Goal: Information Seeking & Learning: Learn about a topic

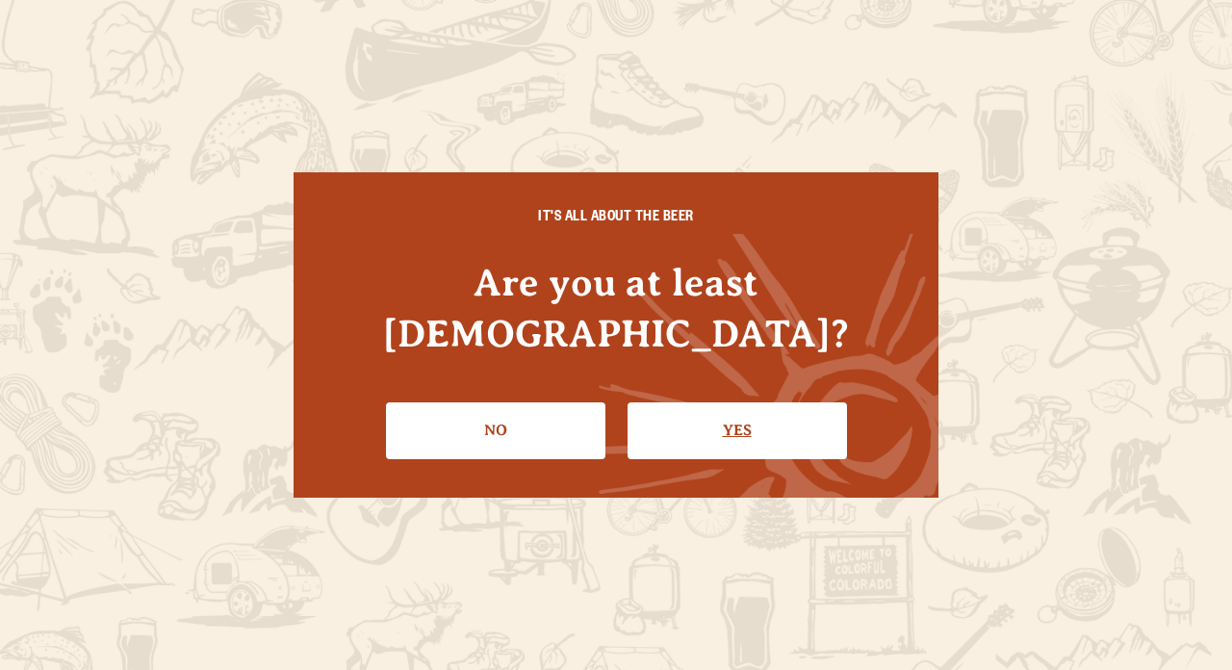
click at [717, 402] on link "Yes" at bounding box center [737, 430] width 219 height 56
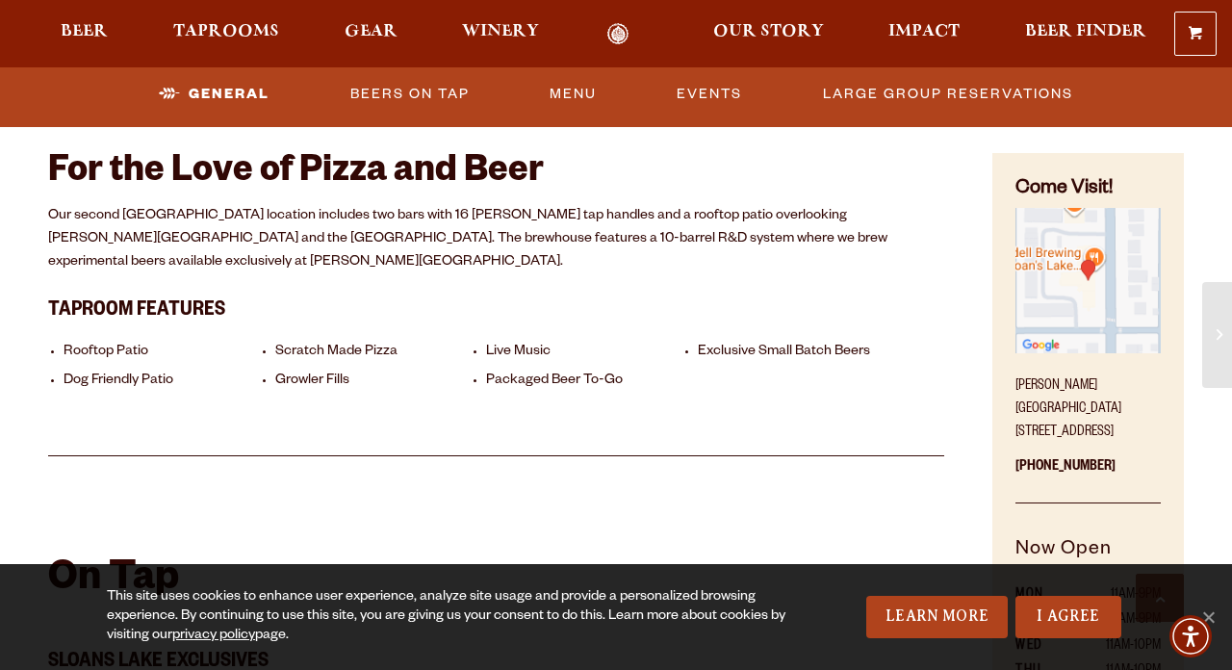
scroll to position [725, 0]
drag, startPoint x: 1017, startPoint y: 384, endPoint x: 1076, endPoint y: 424, distance: 71.6
click at [1076, 424] on p "[PERSON_NAME][GEOGRAPHIC_DATA] [STREET_ADDRESS]" at bounding box center [1088, 403] width 145 height 81
click at [925, 390] on div "For the Love of Pizza and Beer Our second [GEOGRAPHIC_DATA] location includes t…" at bounding box center [496, 276] width 896 height 357
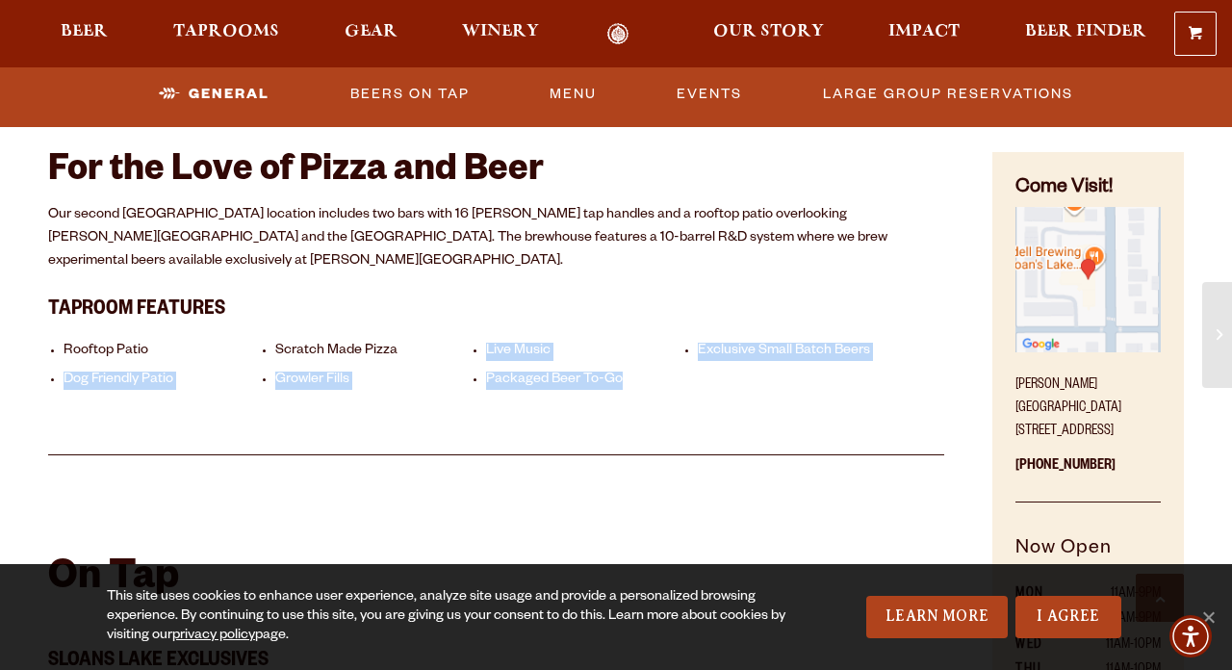
drag, startPoint x: 487, startPoint y: 328, endPoint x: 621, endPoint y: 355, distance: 136.5
click at [621, 355] on ul "Rooftop Patio Scratch Made Pizza Live Music Exclusive Small Batch Beers Dog Fri…" at bounding box center [496, 364] width 896 height 74
click at [621, 372] on li "Packaged Beer To-Go" at bounding box center [587, 381] width 203 height 18
drag, startPoint x: 621, startPoint y: 355, endPoint x: 481, endPoint y: 331, distance: 141.6
click at [481, 331] on ul "Rooftop Patio Scratch Made Pizza Live Music Exclusive Small Batch Beers Dog Fri…" at bounding box center [496, 364] width 896 height 74
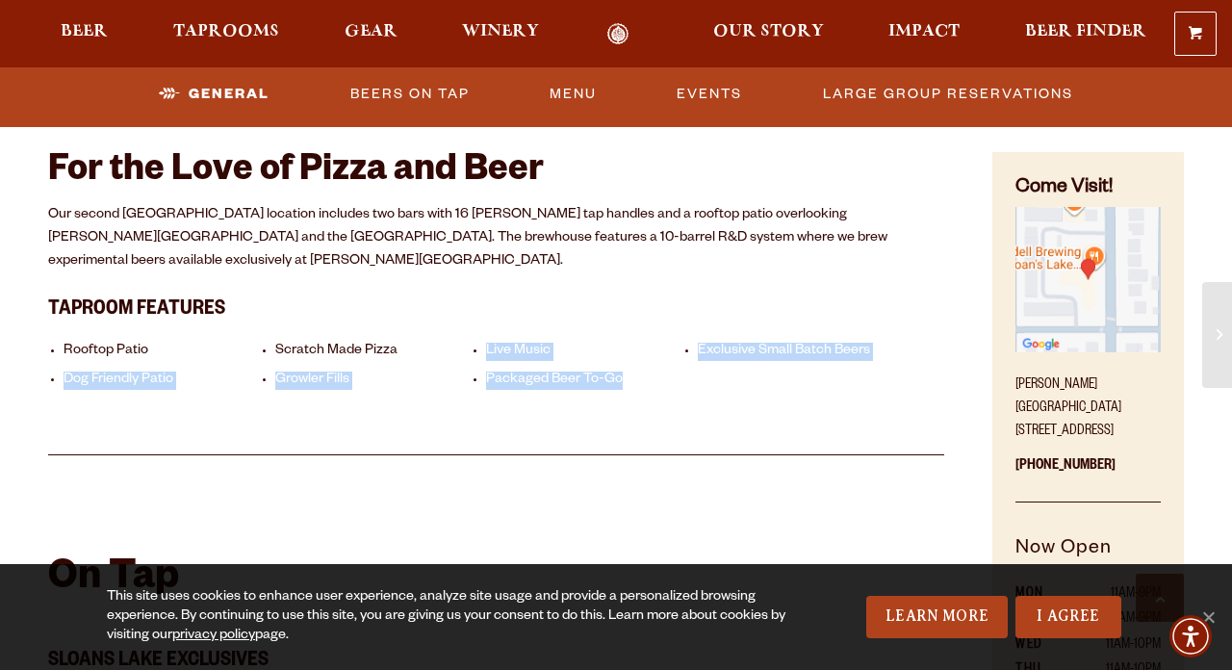
click at [481, 331] on ul "Rooftop Patio Scratch Made Pizza Live Music Exclusive Small Batch Beers Dog Fri…" at bounding box center [496, 364] width 896 height 74
drag, startPoint x: 484, startPoint y: 323, endPoint x: 622, endPoint y: 358, distance: 142.0
click at [622, 358] on ul "Rooftop Patio Scratch Made Pizza Live Music Exclusive Small Batch Beers Dog Fri…" at bounding box center [496, 364] width 896 height 74
click at [622, 372] on li "Packaged Beer To-Go" at bounding box center [587, 381] width 203 height 18
drag, startPoint x: 622, startPoint y: 353, endPoint x: 486, endPoint y: 324, distance: 138.8
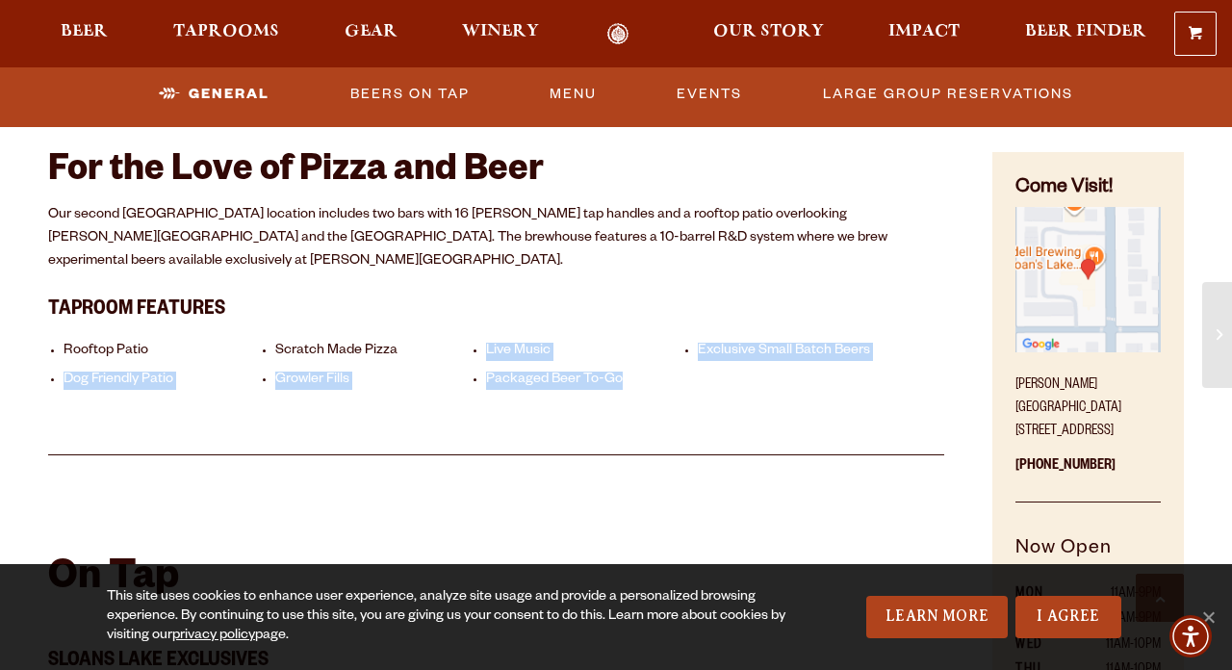
click at [486, 327] on ul "Rooftop Patio Scratch Made Pizza Live Music Exclusive Small Batch Beers Dog Fri…" at bounding box center [496, 364] width 896 height 74
click at [486, 343] on li "Live Music" at bounding box center [587, 352] width 203 height 18
drag, startPoint x: 619, startPoint y: 356, endPoint x: 478, endPoint y: 322, distance: 144.5
click at [478, 327] on ul "Rooftop Patio Scratch Made Pizza Live Music Exclusive Small Batch Beers Dog Fri…" at bounding box center [496, 364] width 896 height 74
click at [486, 343] on li "Live Music" at bounding box center [587, 352] width 203 height 18
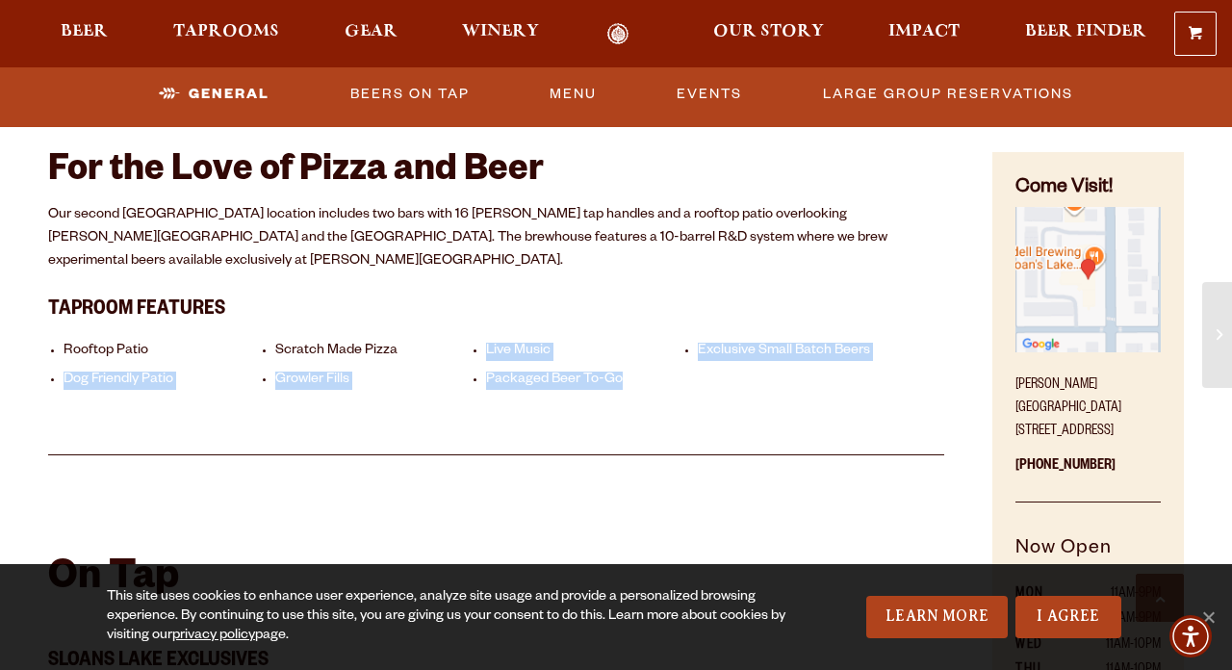
drag, startPoint x: 621, startPoint y: 354, endPoint x: 492, endPoint y: 321, distance: 133.3
click at [489, 327] on ul "Rooftop Patio Scratch Made Pizza Live Music Exclusive Small Batch Beers Dog Fri…" at bounding box center [496, 364] width 896 height 74
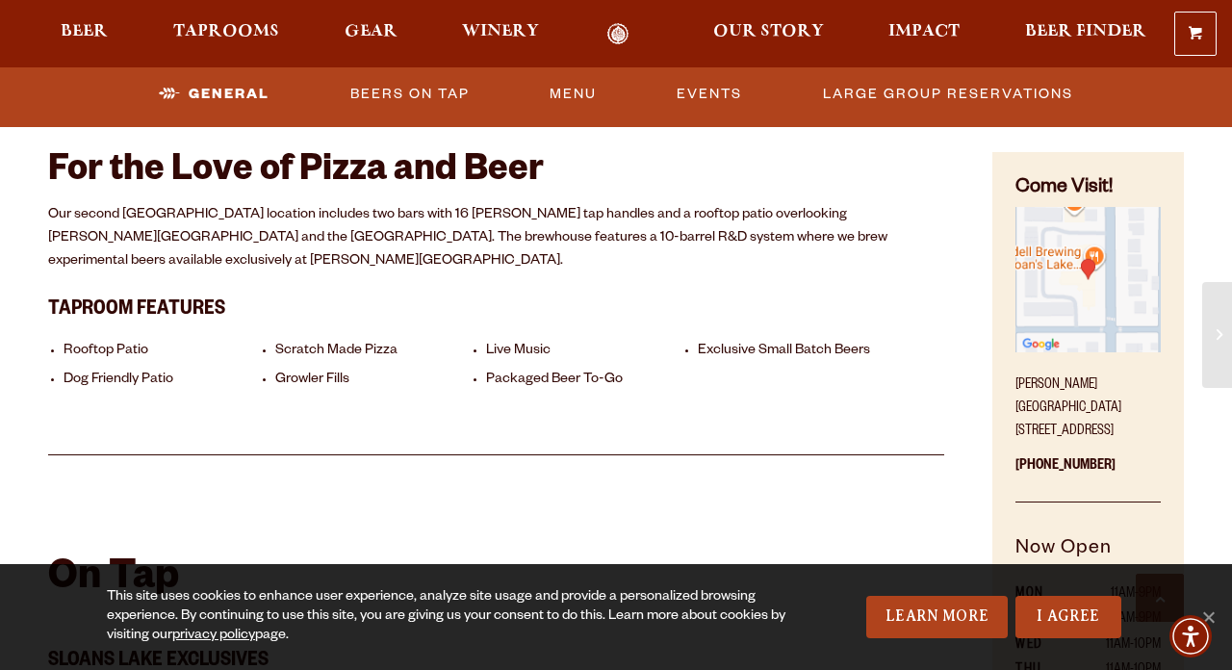
click at [492, 343] on li "Live Music" at bounding box center [587, 352] width 203 height 18
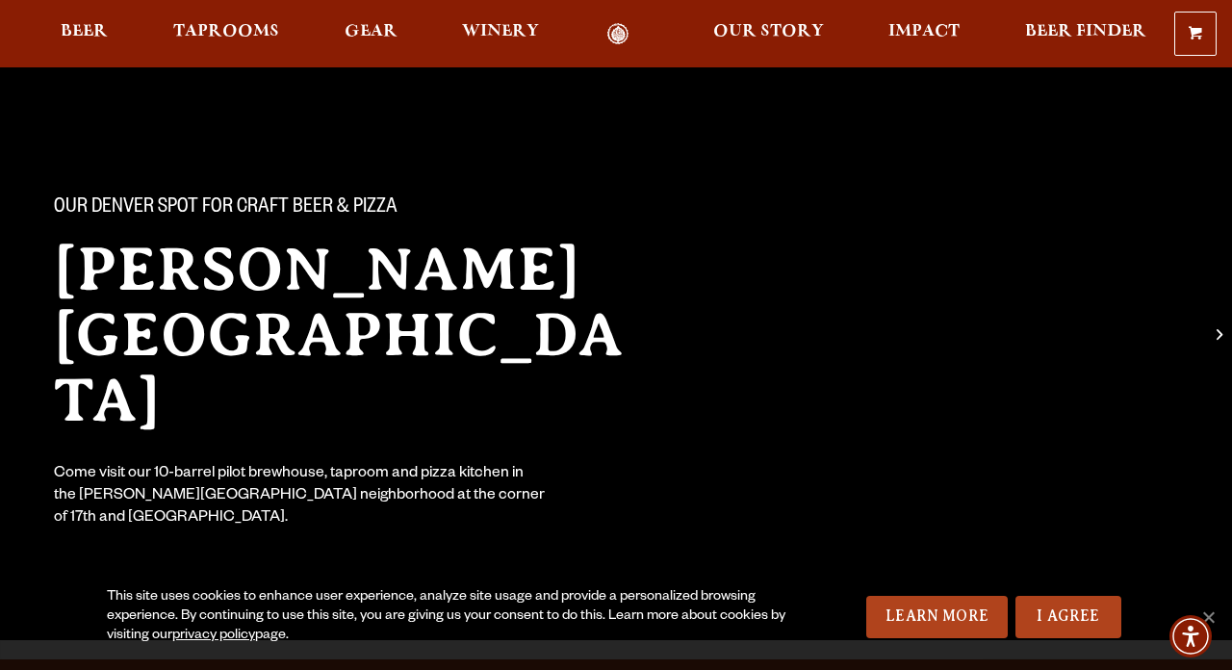
scroll to position [0, 0]
